Goal: Transaction & Acquisition: Purchase product/service

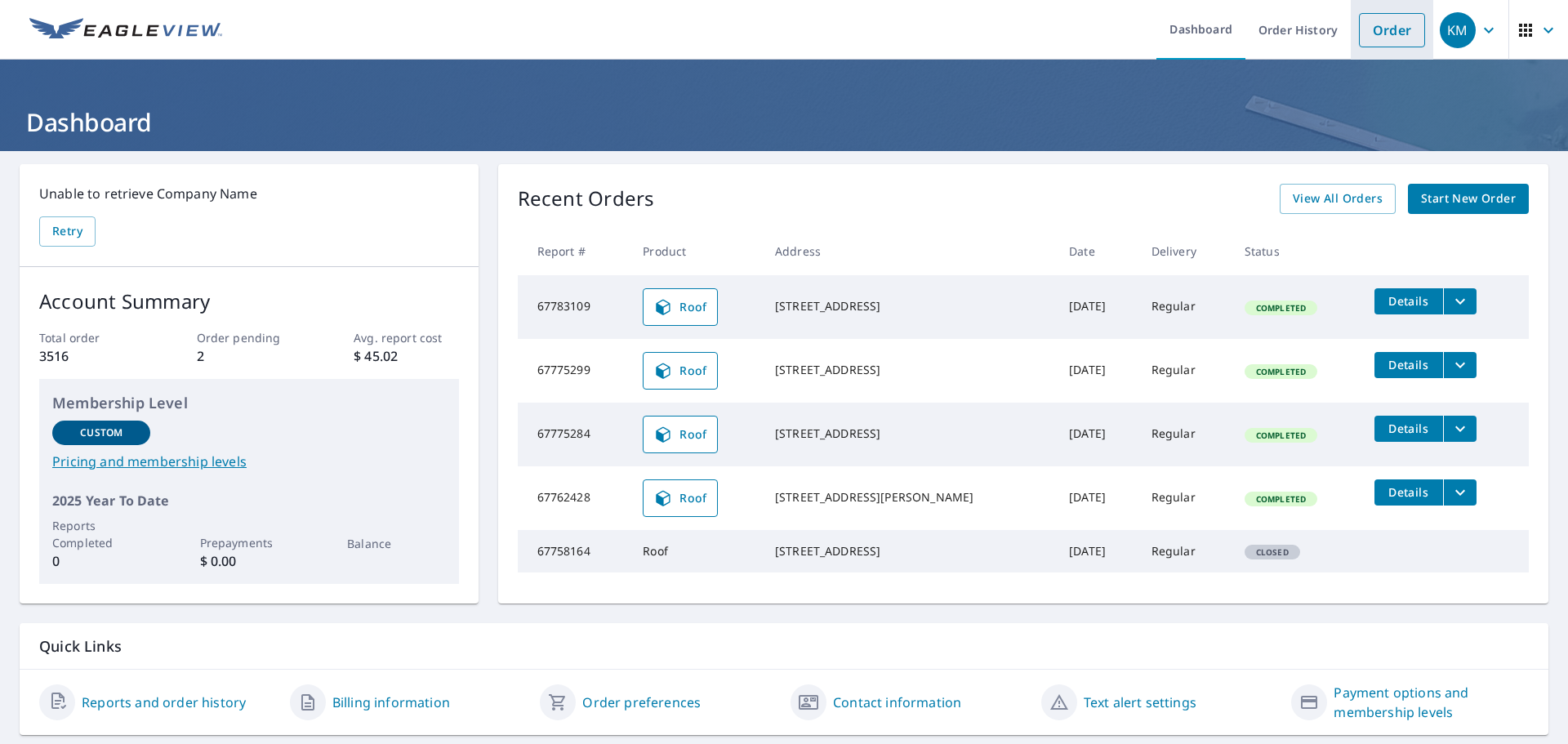
click at [1369, 28] on link "Order" at bounding box center [1392, 30] width 67 height 34
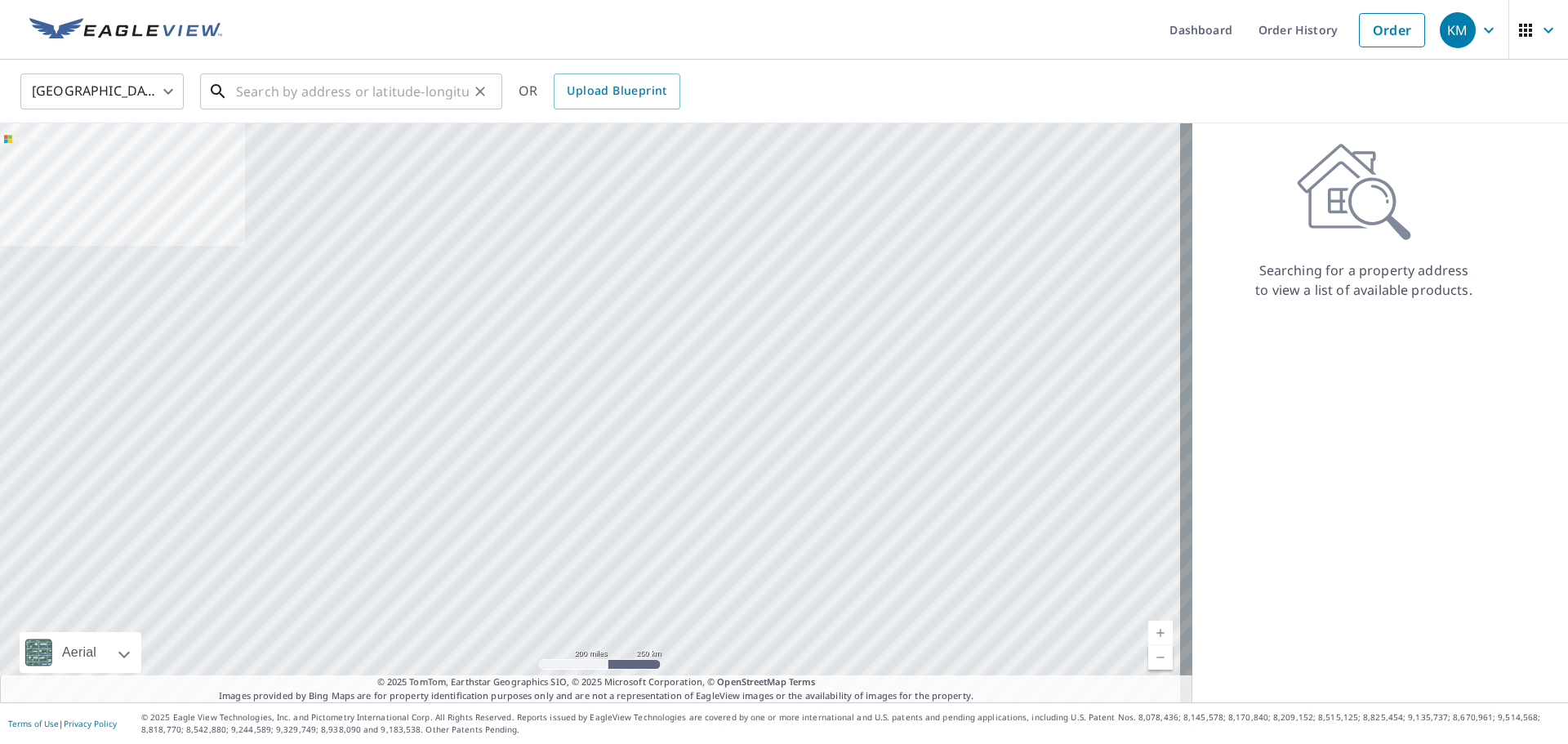
click at [326, 94] on input "text" at bounding box center [352, 91] width 233 height 46
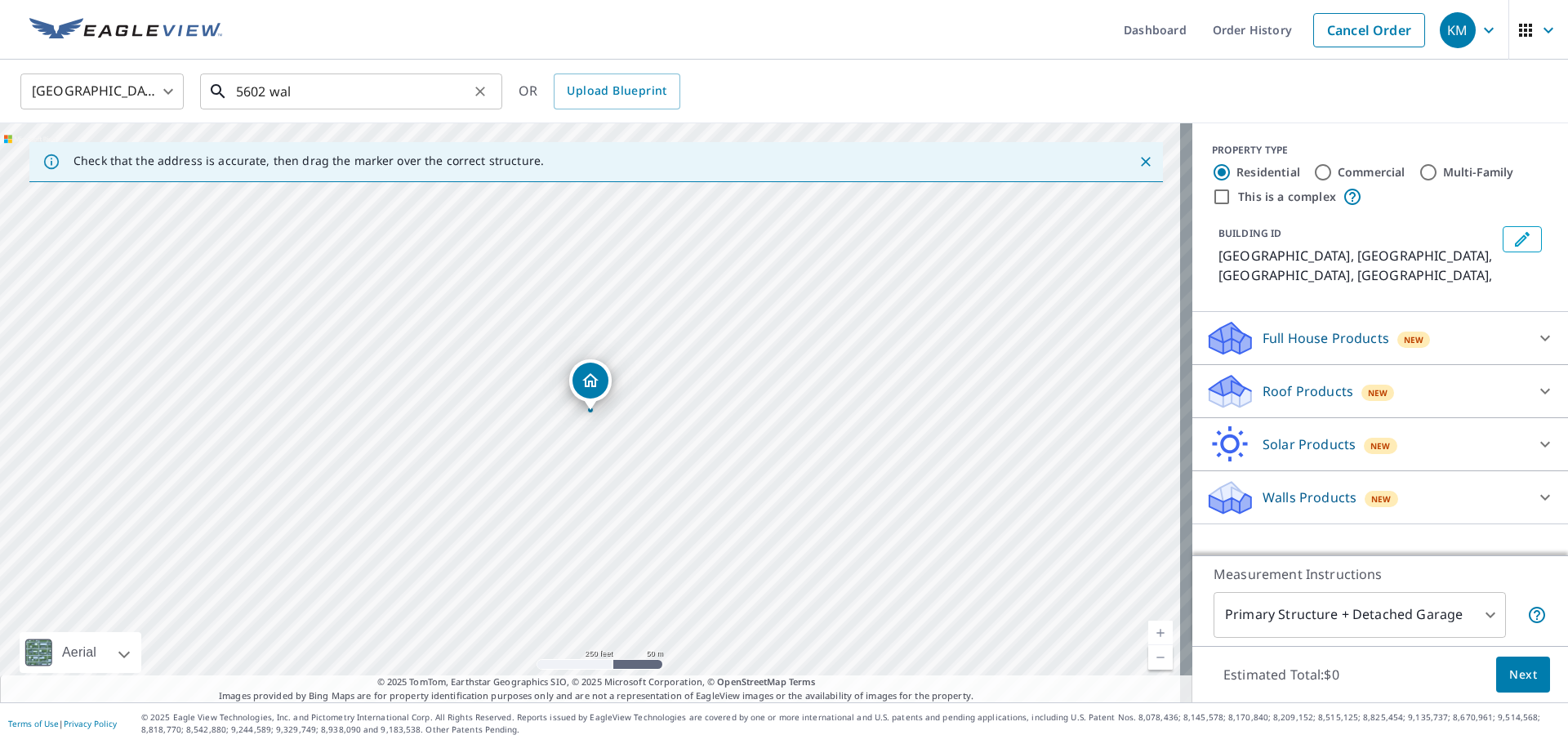
click at [312, 87] on input "5602 wal" at bounding box center [352, 91] width 233 height 46
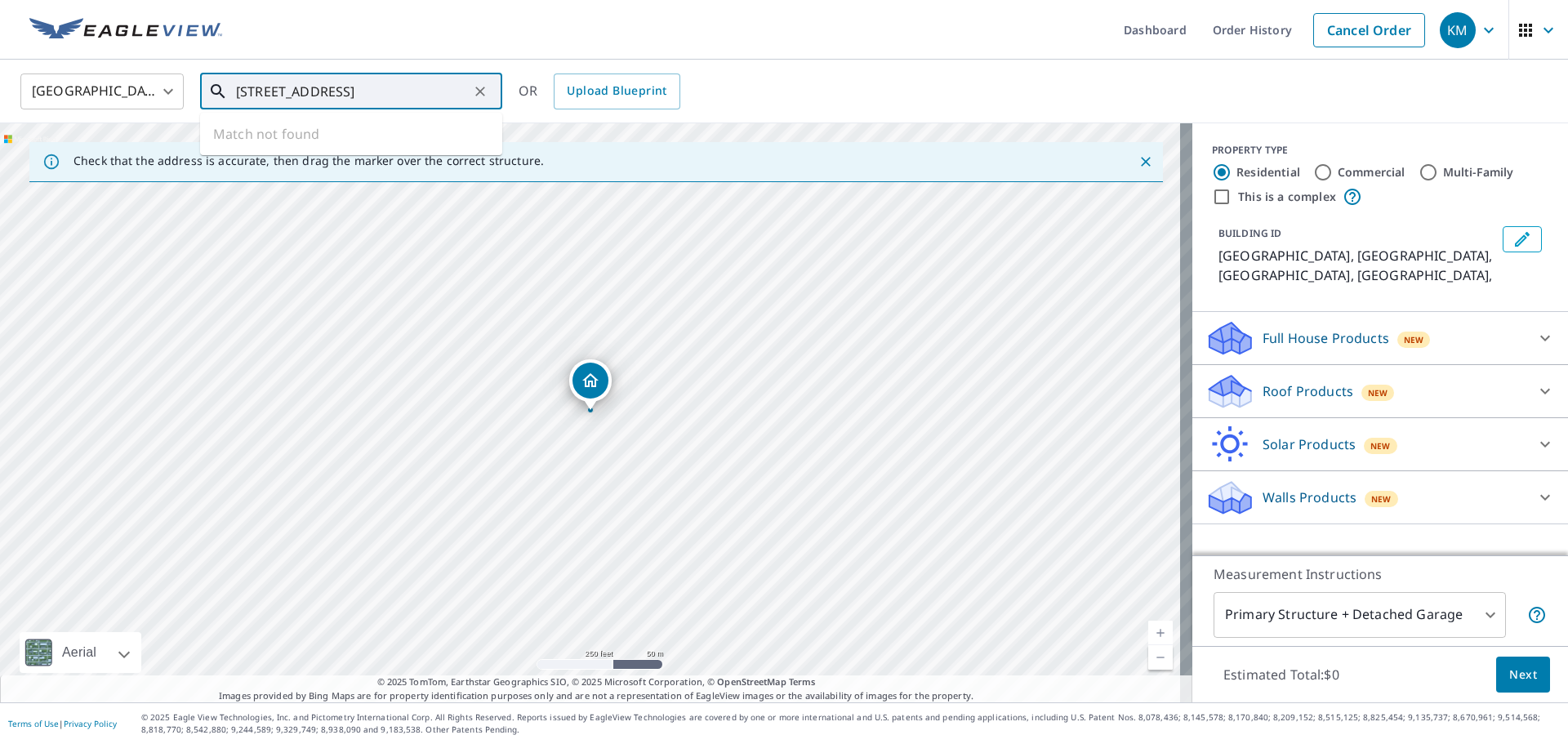
click at [339, 90] on input "[STREET_ADDRESS]" at bounding box center [352, 91] width 233 height 46
click at [440, 95] on input "[STREET_ADDRESS]" at bounding box center [352, 91] width 233 height 46
type input "[STREET_ADDRESS]"
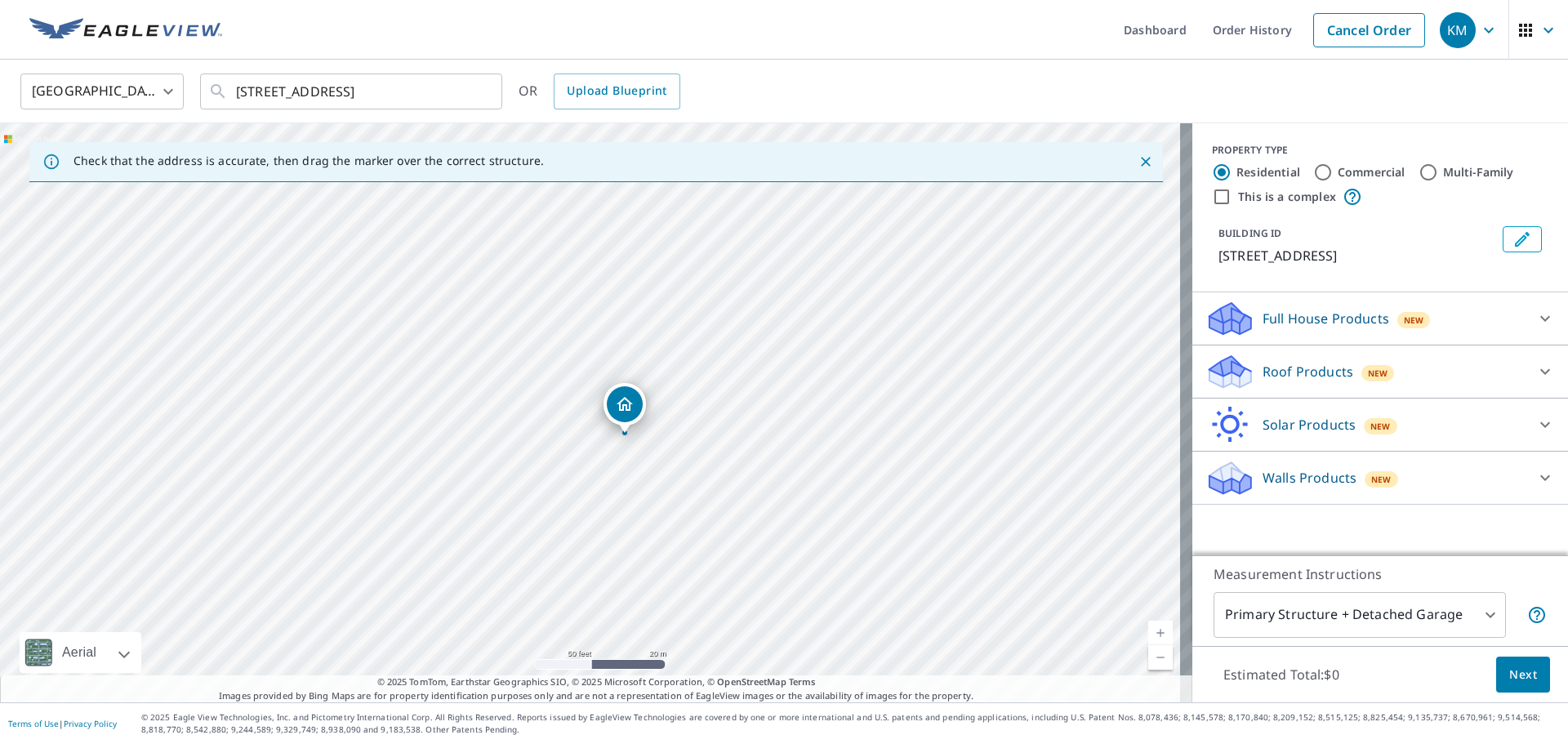
click at [1323, 381] on p "Roof Products" at bounding box center [1308, 371] width 90 height 20
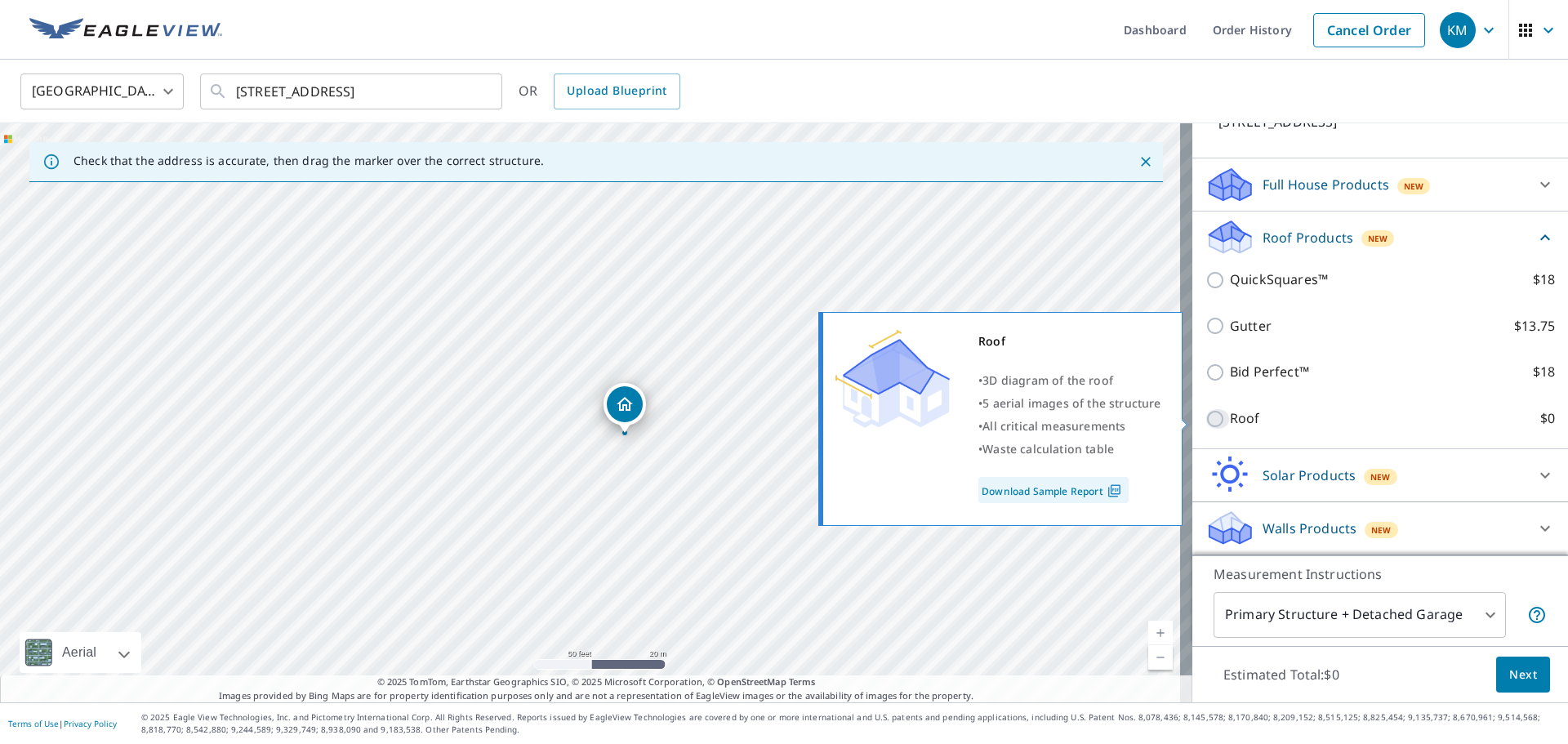
click at [1215, 410] on input "Roof $0" at bounding box center [1218, 418] width 25 height 20
checkbox input "true"
type input "3"
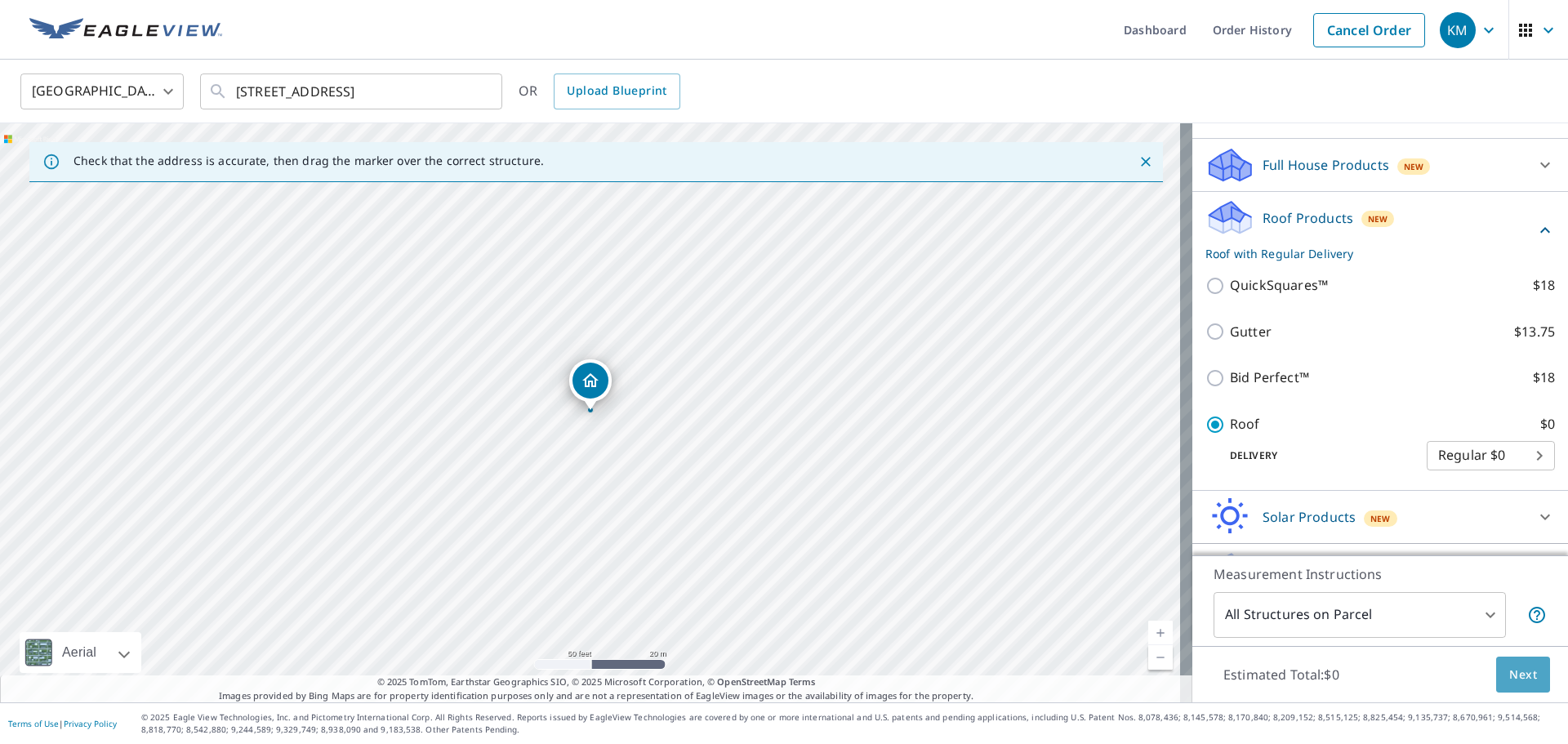
click at [1509, 668] on span "Next" at bounding box center [1523, 675] width 28 height 20
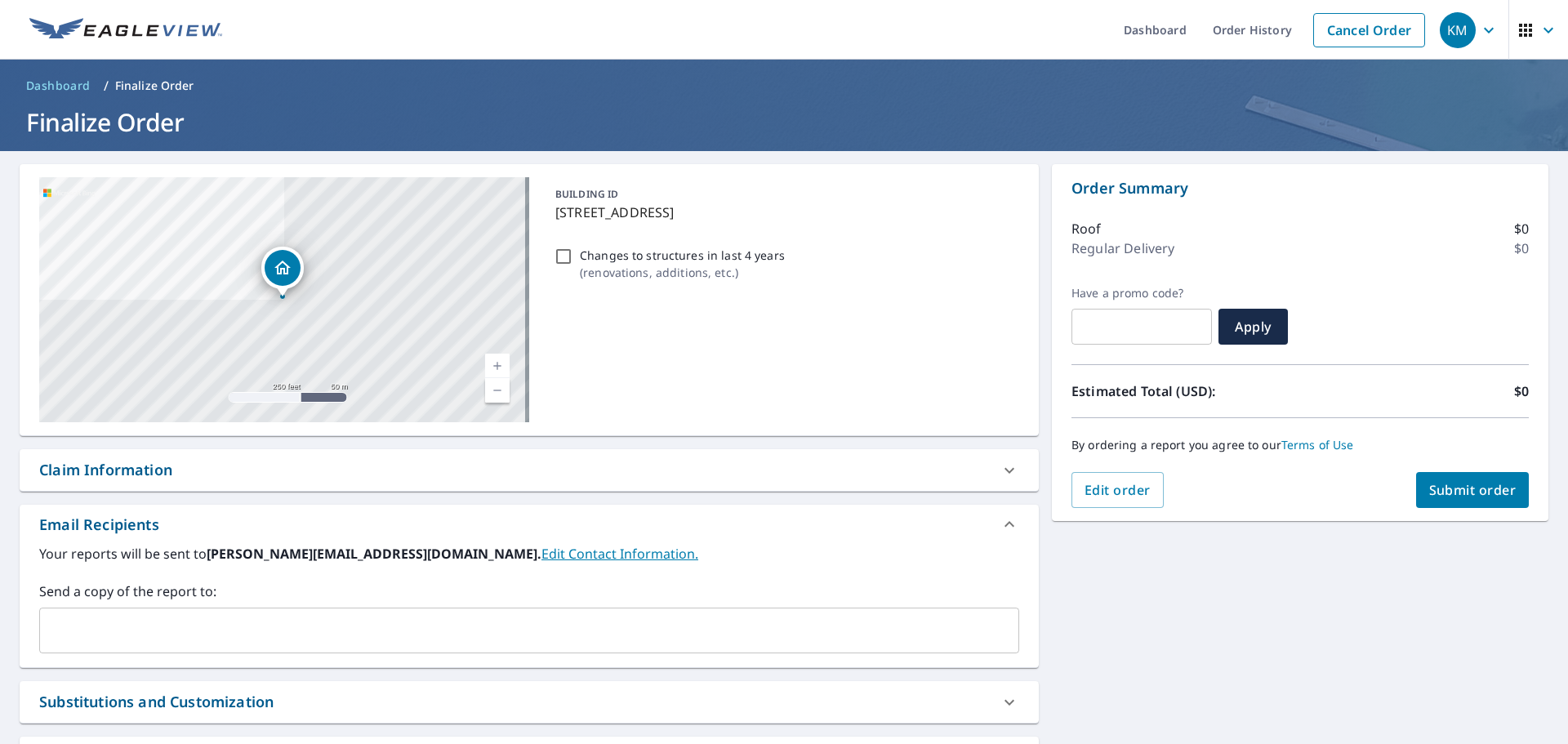
click at [1439, 496] on span "Submit order" at bounding box center [1473, 489] width 87 height 18
